Goal: Transaction & Acquisition: Purchase product/service

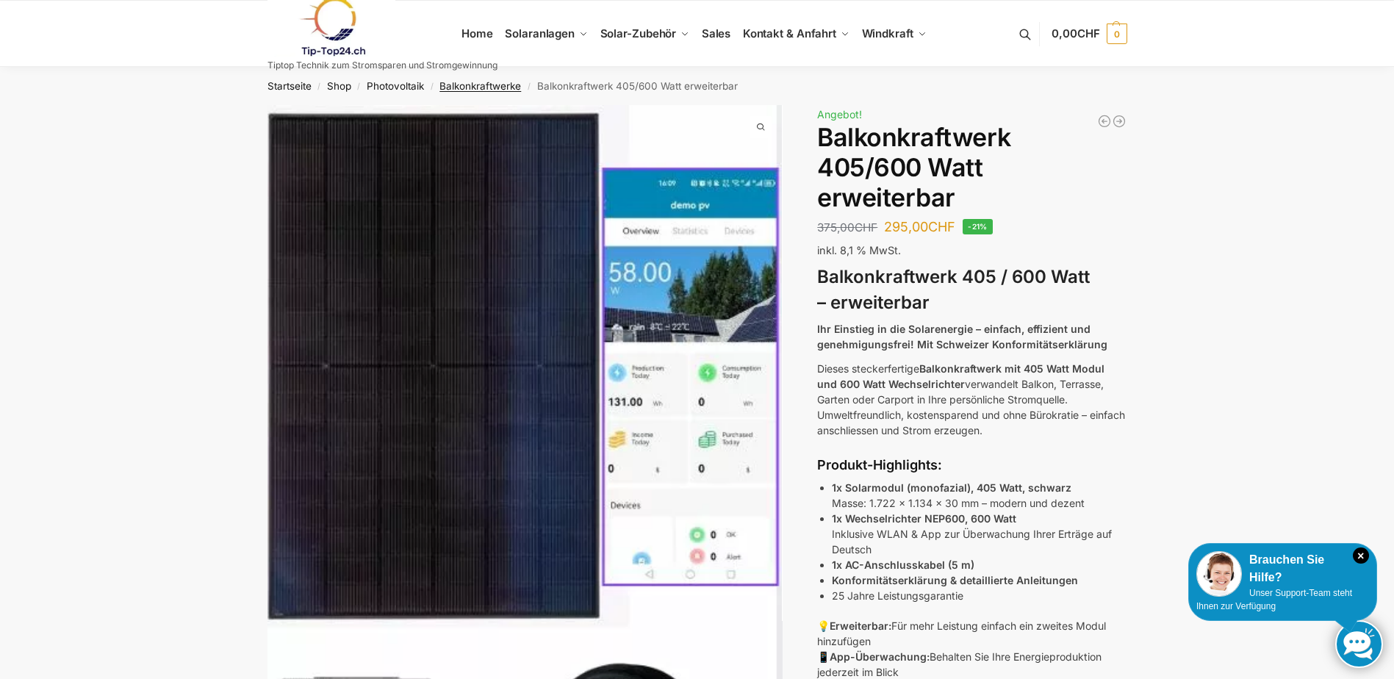
click at [489, 82] on link "Balkonkraftwerke" at bounding box center [480, 86] width 82 height 12
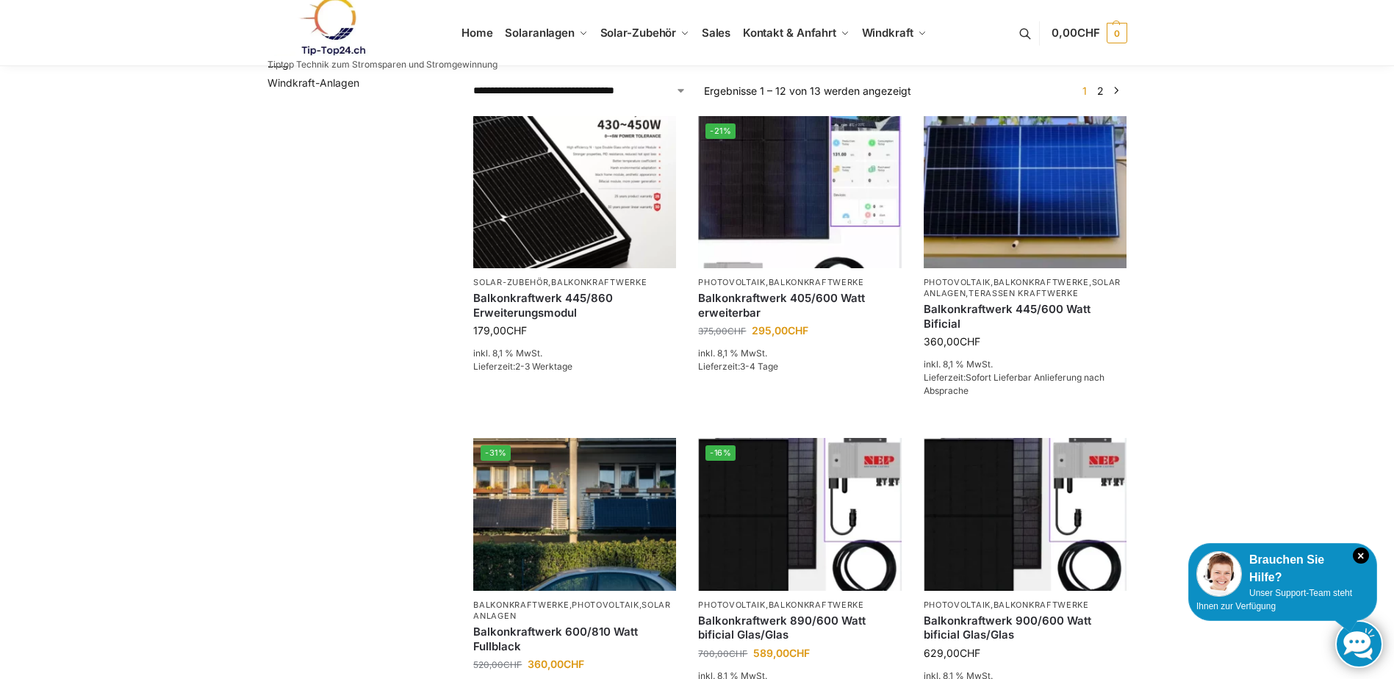
scroll to position [294, 0]
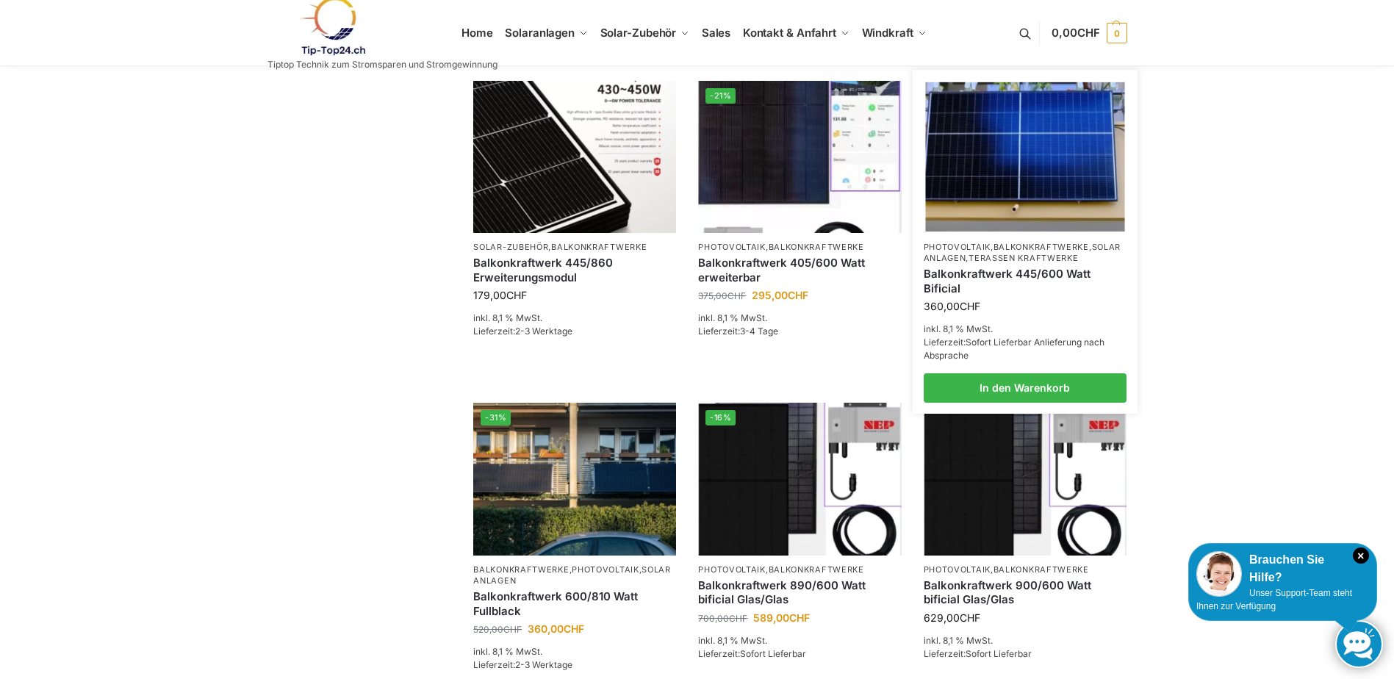
click at [978, 292] on link "Balkonkraftwerk 445/600 Watt Bificial" at bounding box center [1025, 281] width 203 height 29
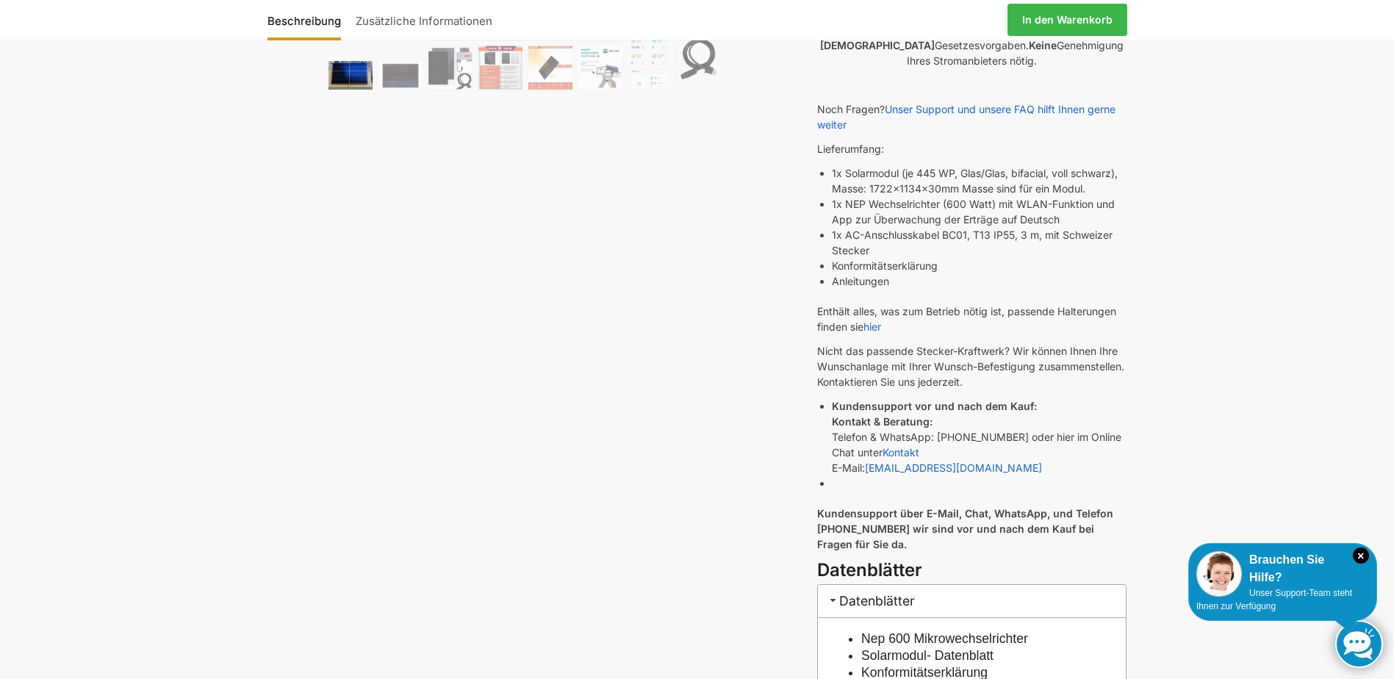
scroll to position [367, 0]
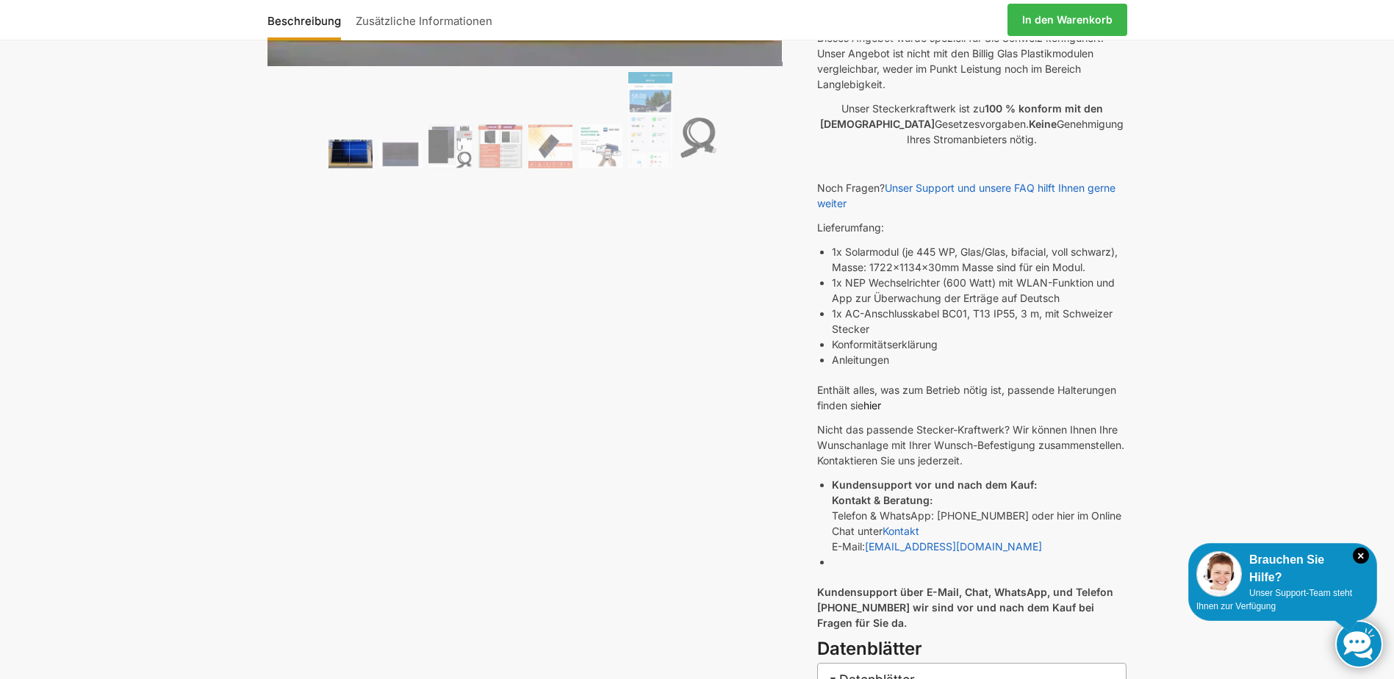
click at [877, 403] on link "hier" at bounding box center [872, 405] width 18 height 12
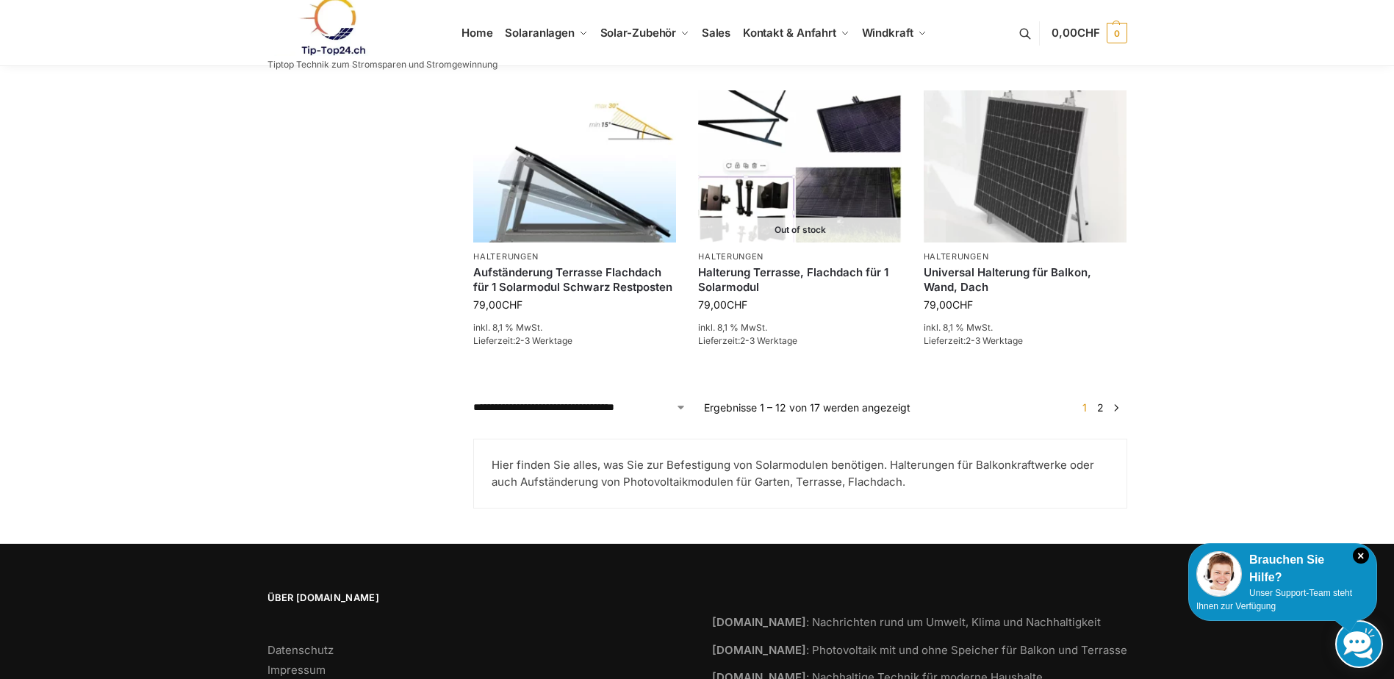
scroll to position [1323, 0]
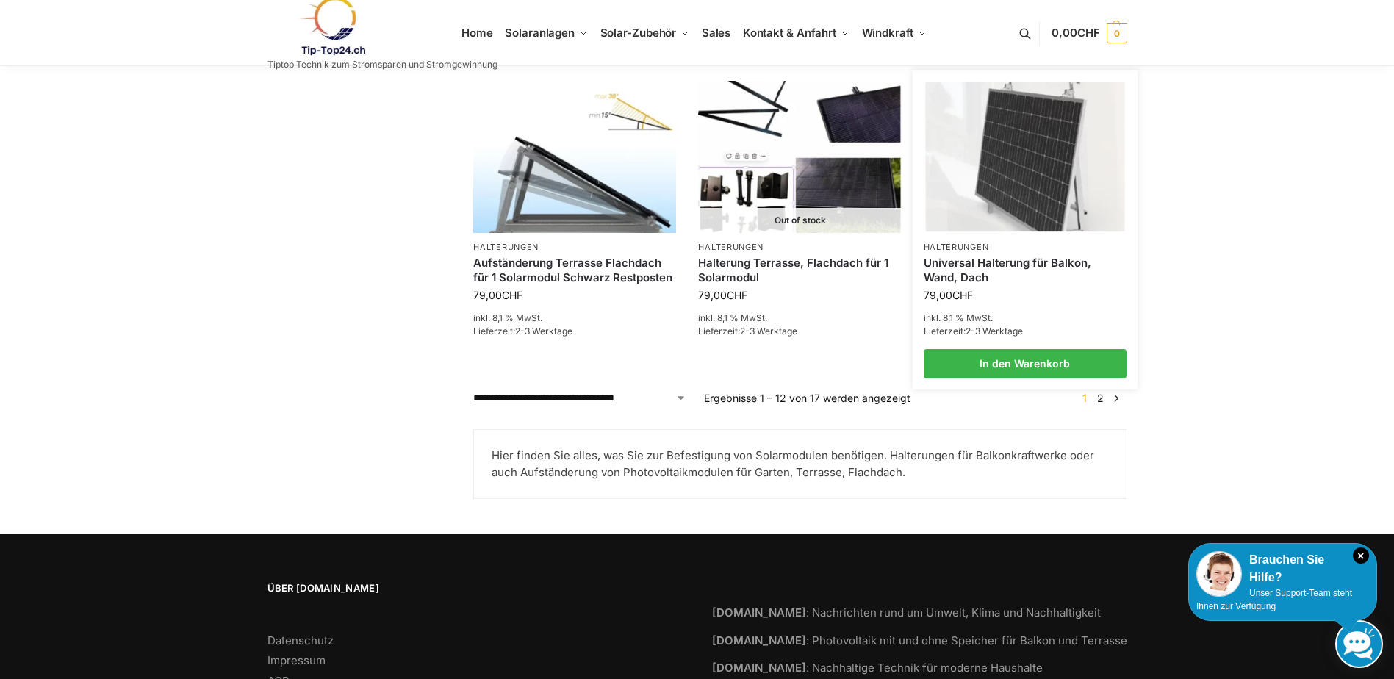
click at [1024, 201] on img at bounding box center [1024, 156] width 199 height 149
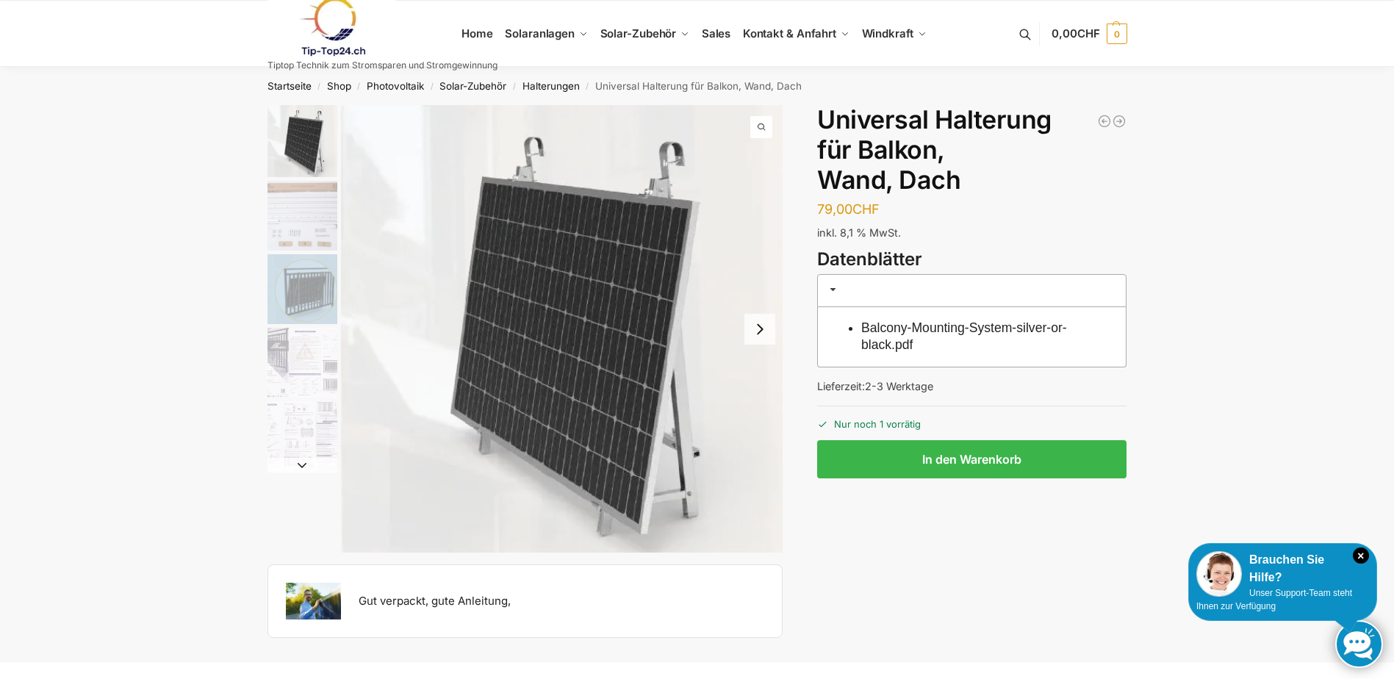
click at [761, 328] on button "Next slide" at bounding box center [759, 329] width 31 height 31
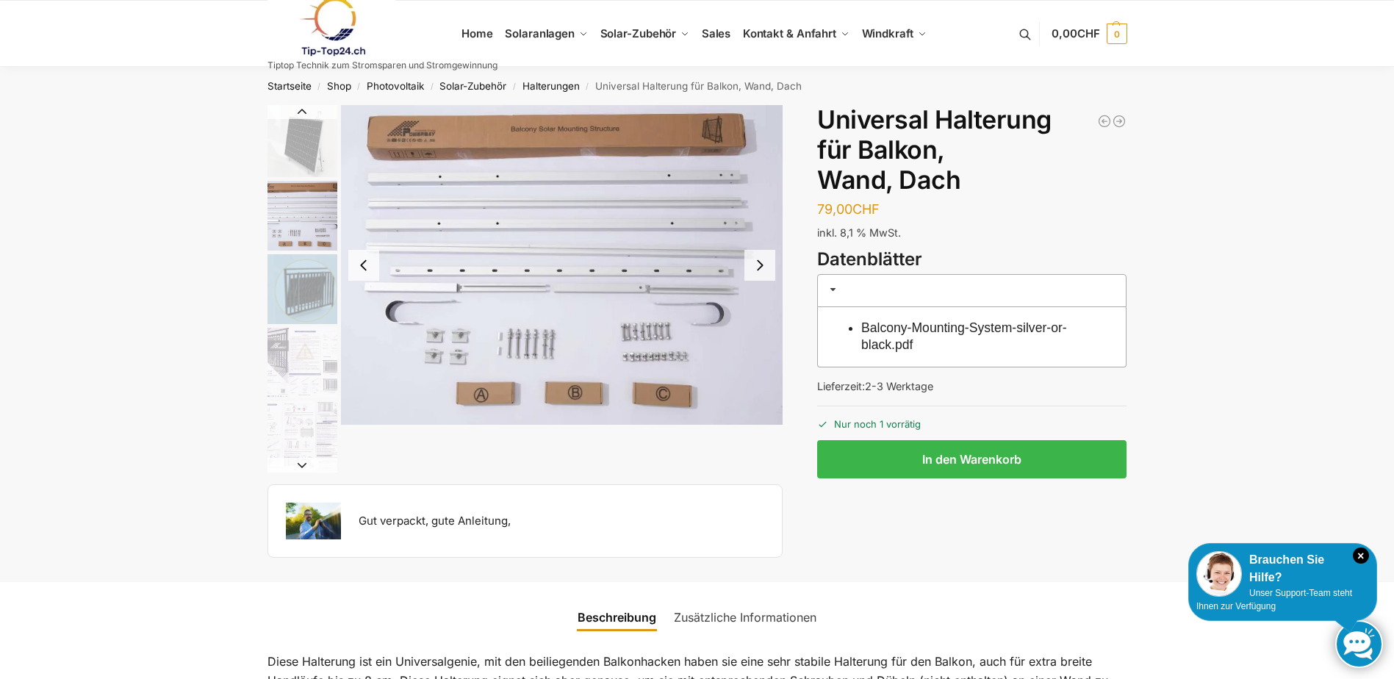
click at [754, 261] on button "Next slide" at bounding box center [759, 265] width 31 height 31
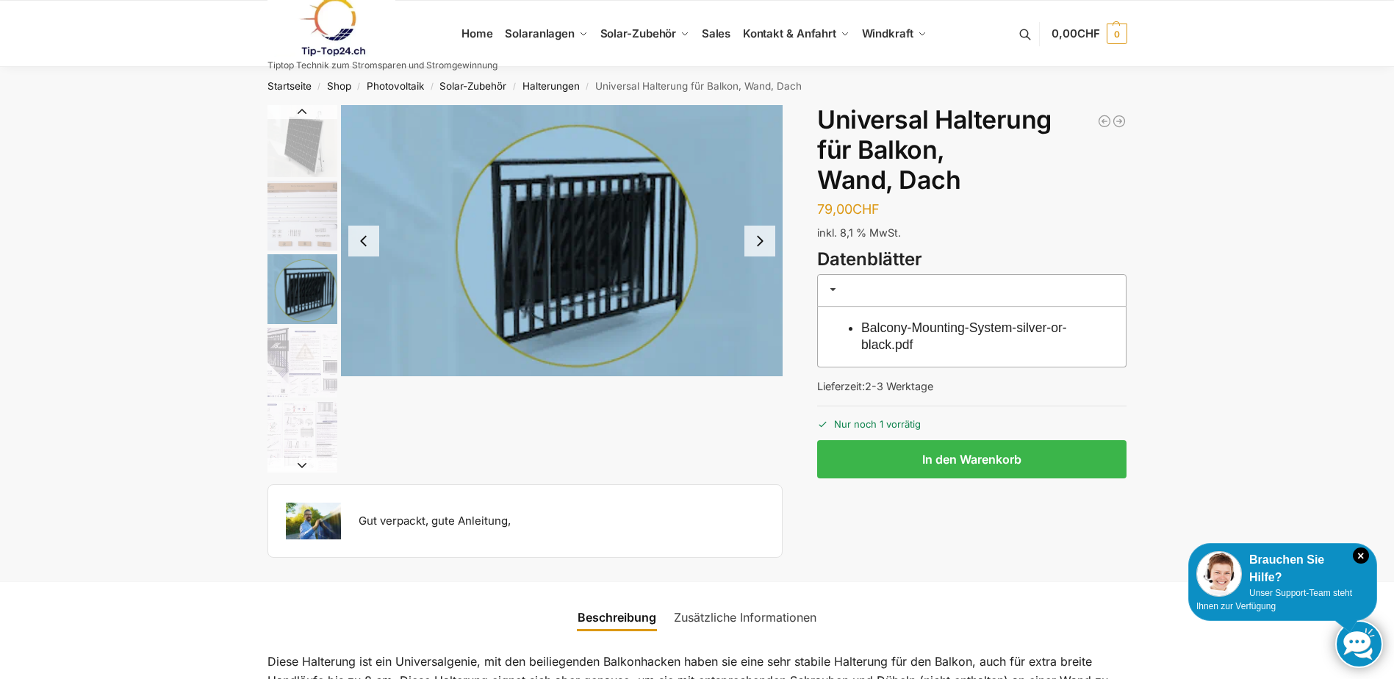
click at [754, 261] on img "3 / 5" at bounding box center [562, 240] width 442 height 271
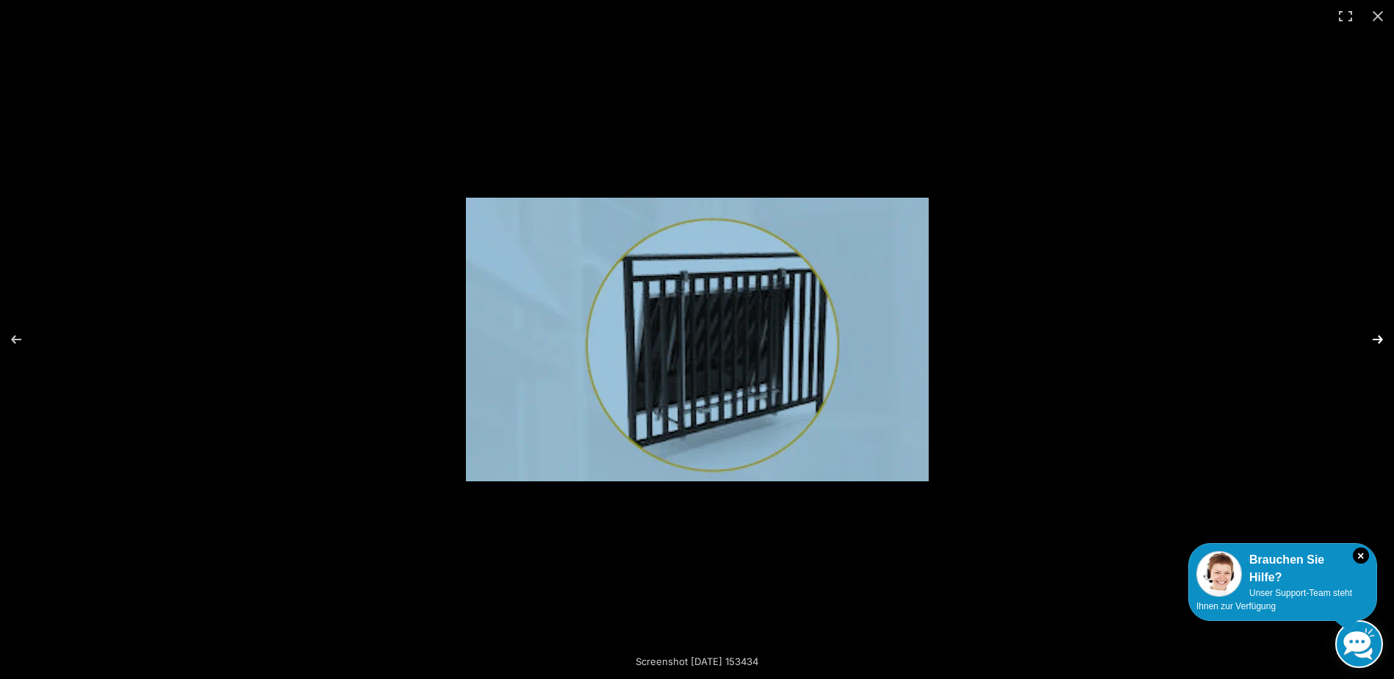
click at [1374, 337] on button "Next (arrow right)" at bounding box center [1368, 339] width 51 height 73
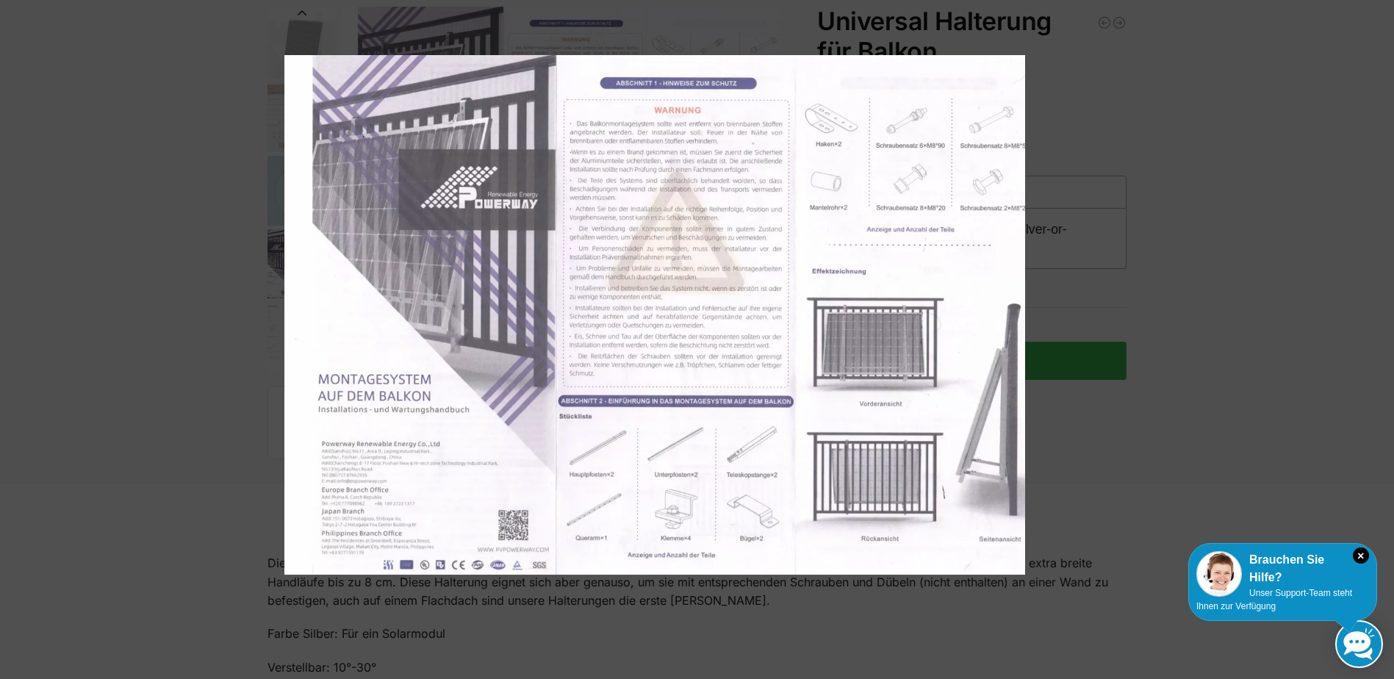
scroll to position [147, 0]
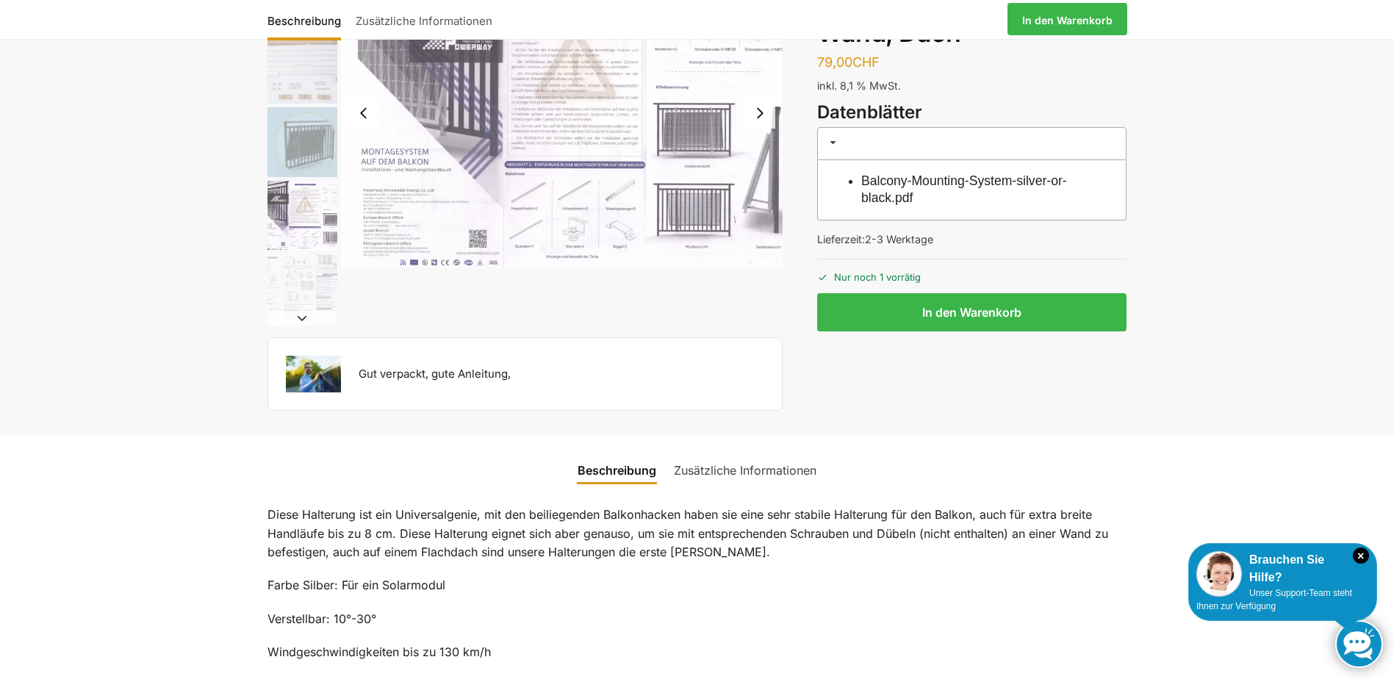
click at [543, 213] on img "4 / 5" at bounding box center [562, 113] width 442 height 310
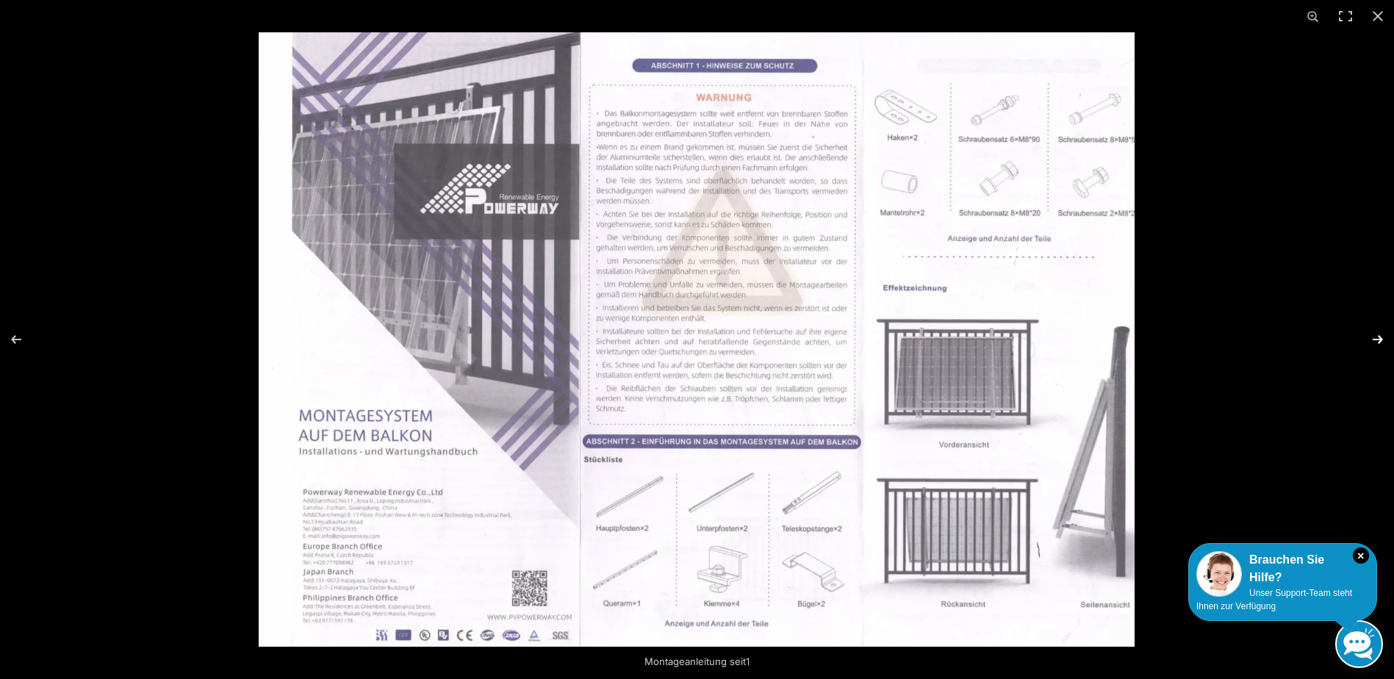
click at [1382, 342] on button "Next (arrow right)" at bounding box center [1368, 339] width 51 height 73
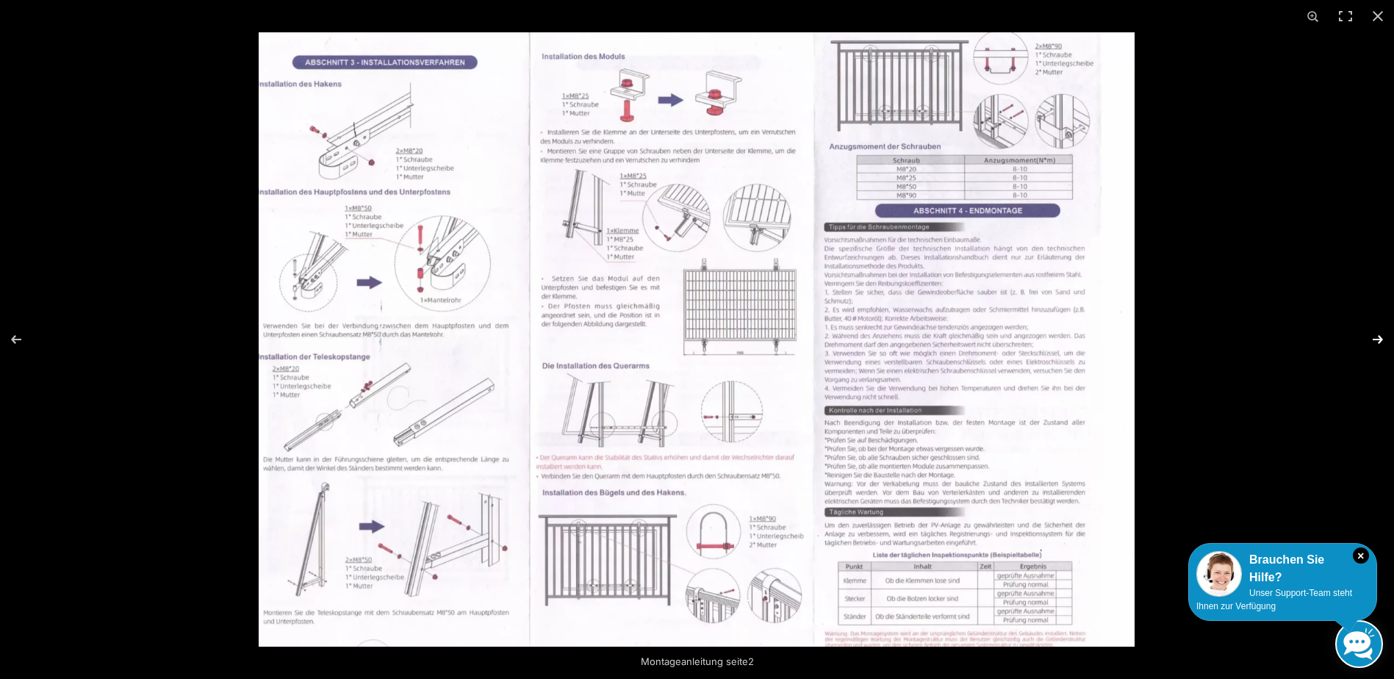
click at [1377, 341] on button "Next (arrow right)" at bounding box center [1368, 339] width 51 height 73
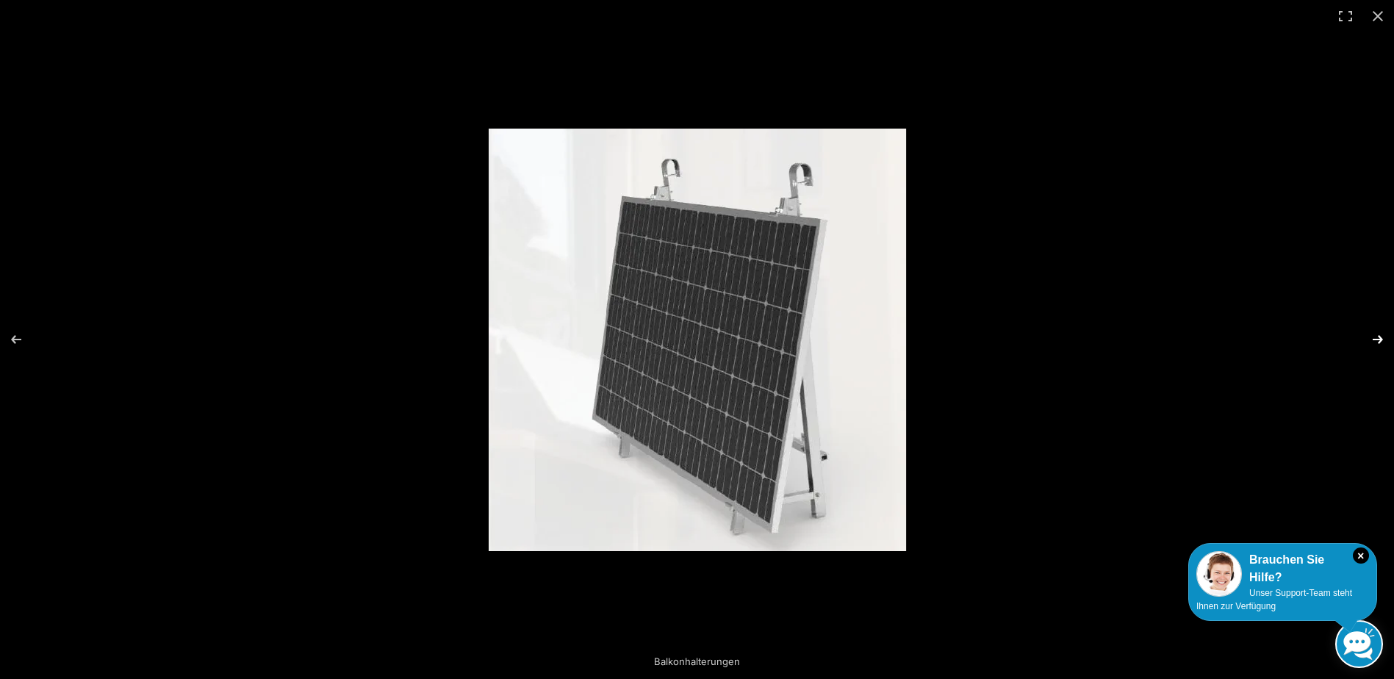
click at [1377, 339] on button "Next (arrow right)" at bounding box center [1368, 339] width 51 height 73
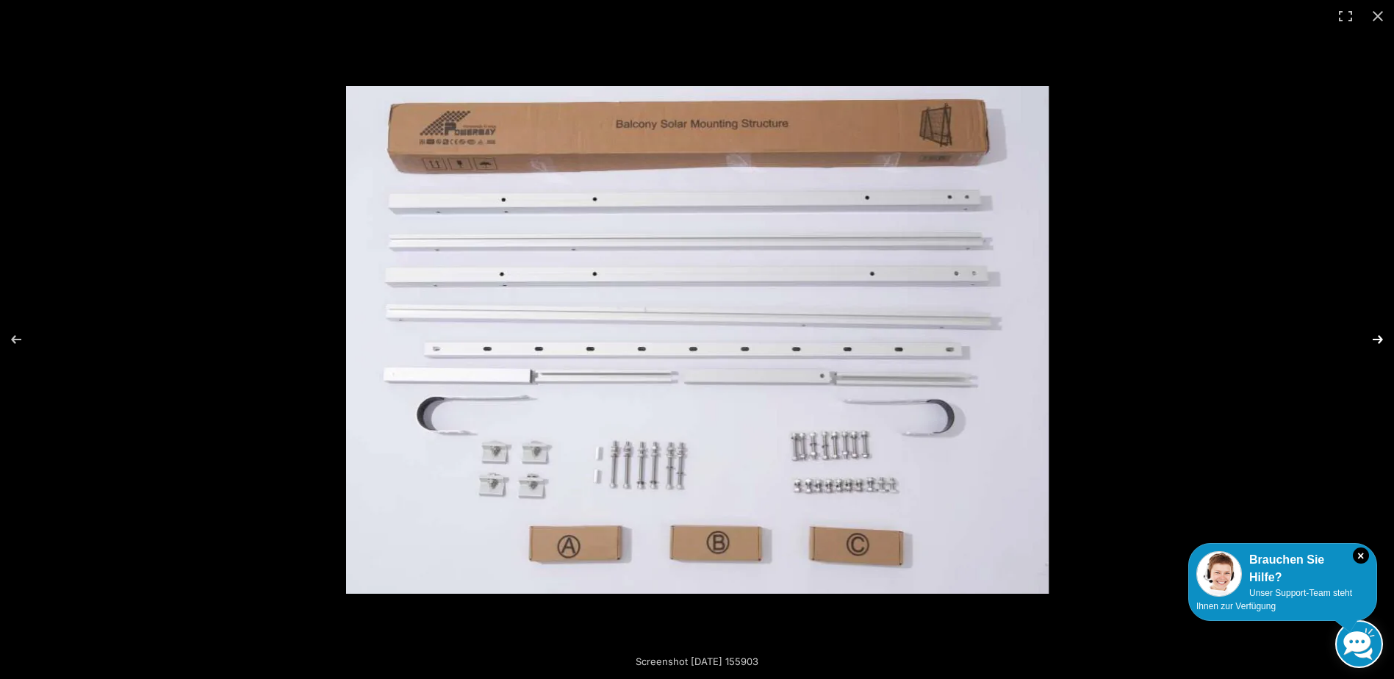
click at [1379, 339] on button "Next (arrow right)" at bounding box center [1368, 339] width 51 height 73
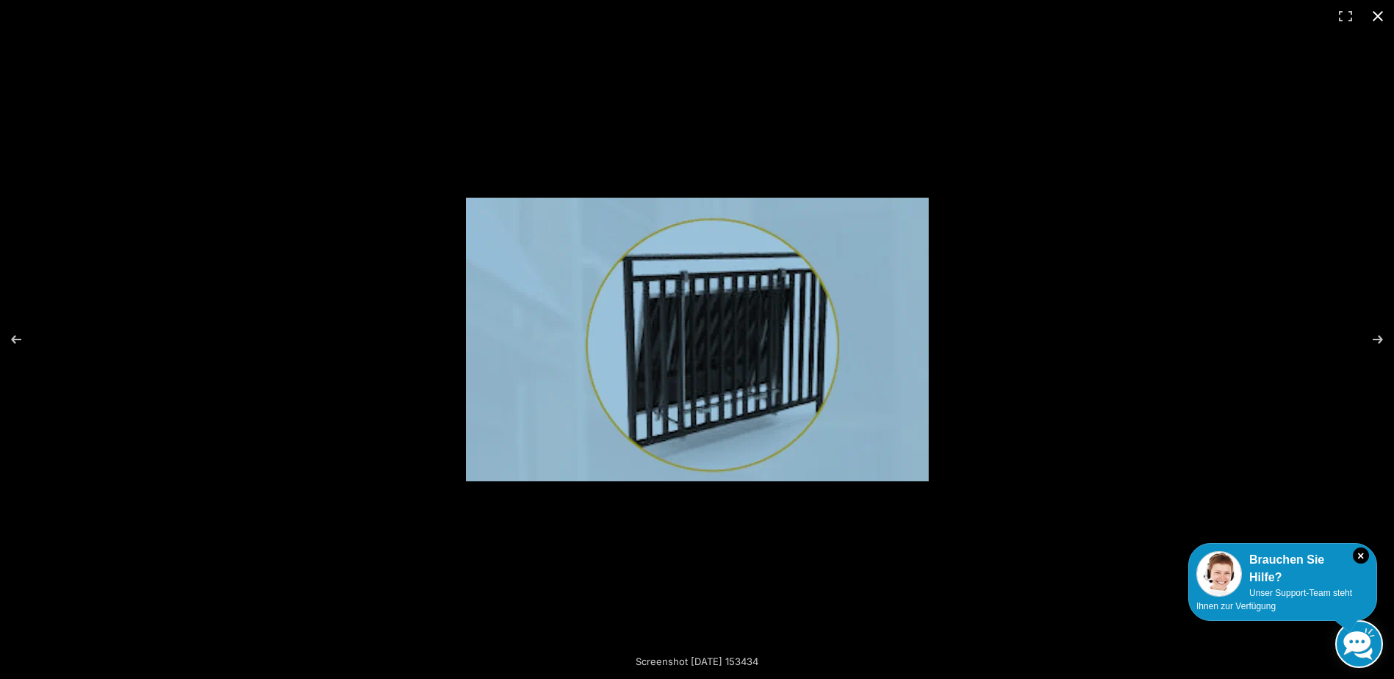
click at [1374, 12] on button "Close (Esc)" at bounding box center [1378, 16] width 32 height 32
